Goal: Navigation & Orientation: Find specific page/section

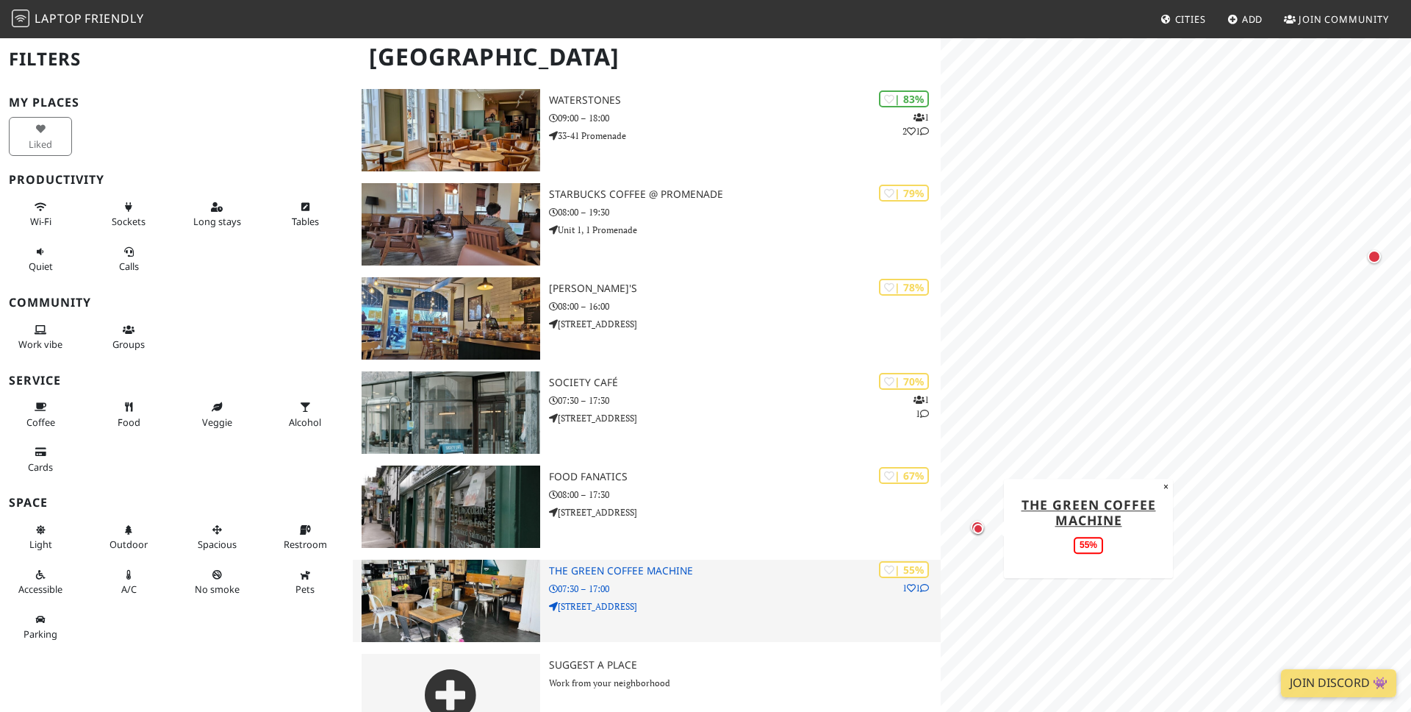
scroll to position [201, 0]
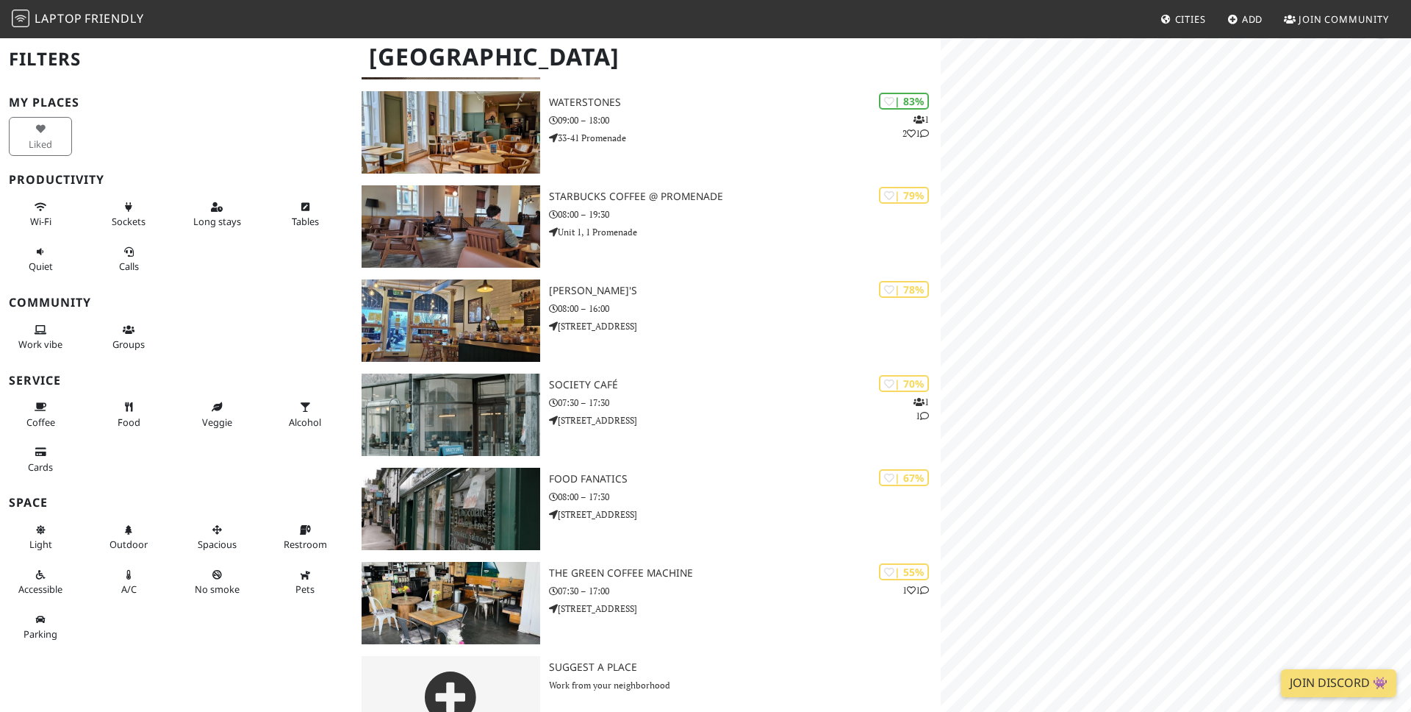
click at [101, 25] on span "Friendly" at bounding box center [114, 18] width 59 height 16
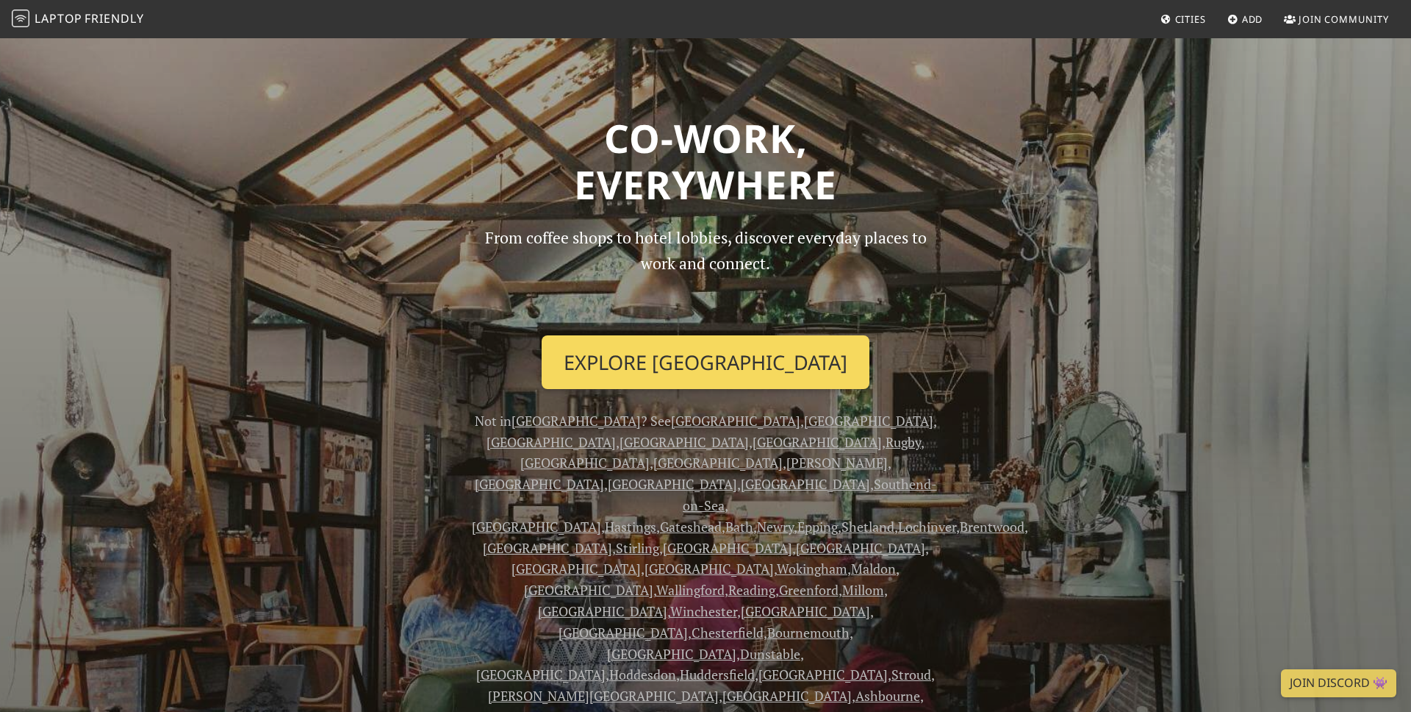
click at [699, 362] on link "Explore Bristol" at bounding box center [706, 362] width 328 height 54
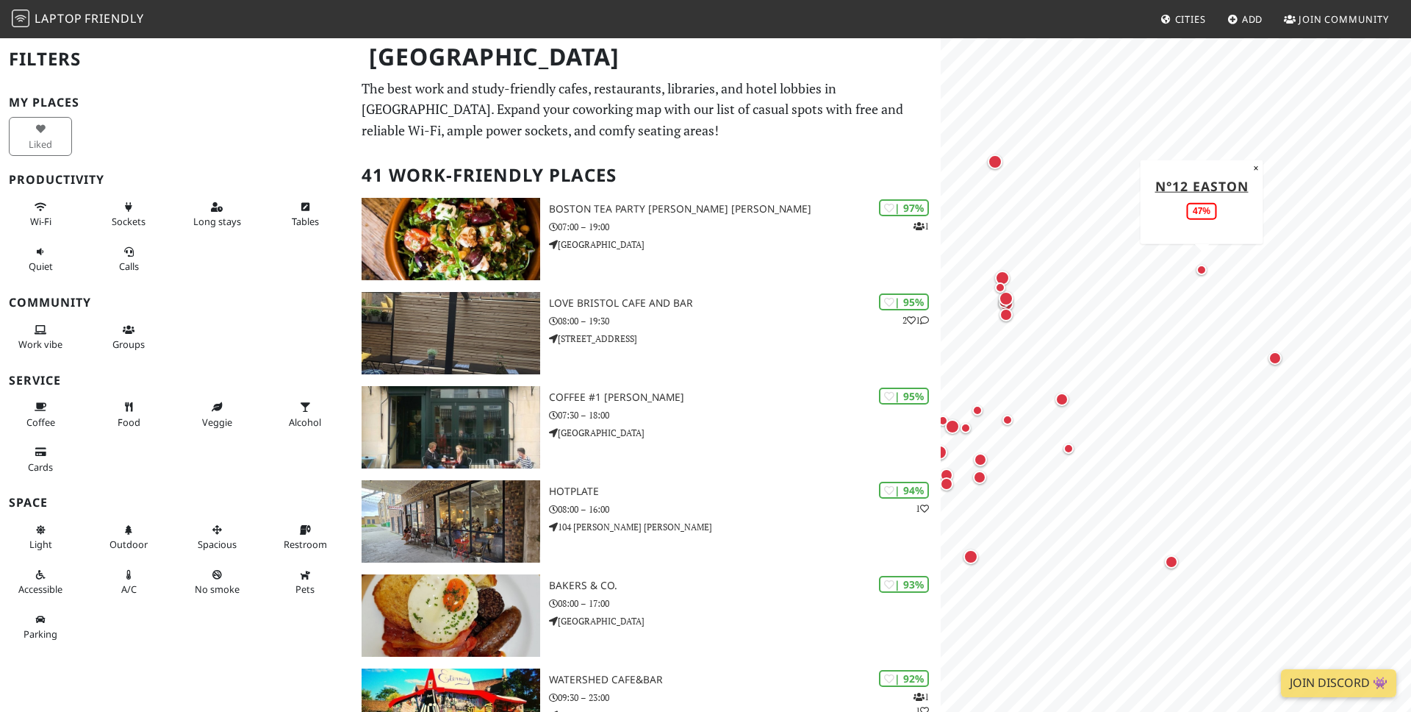
click at [1201, 269] on div "Map marker" at bounding box center [1202, 270] width 10 height 10
